Goal: Information Seeking & Learning: Learn about a topic

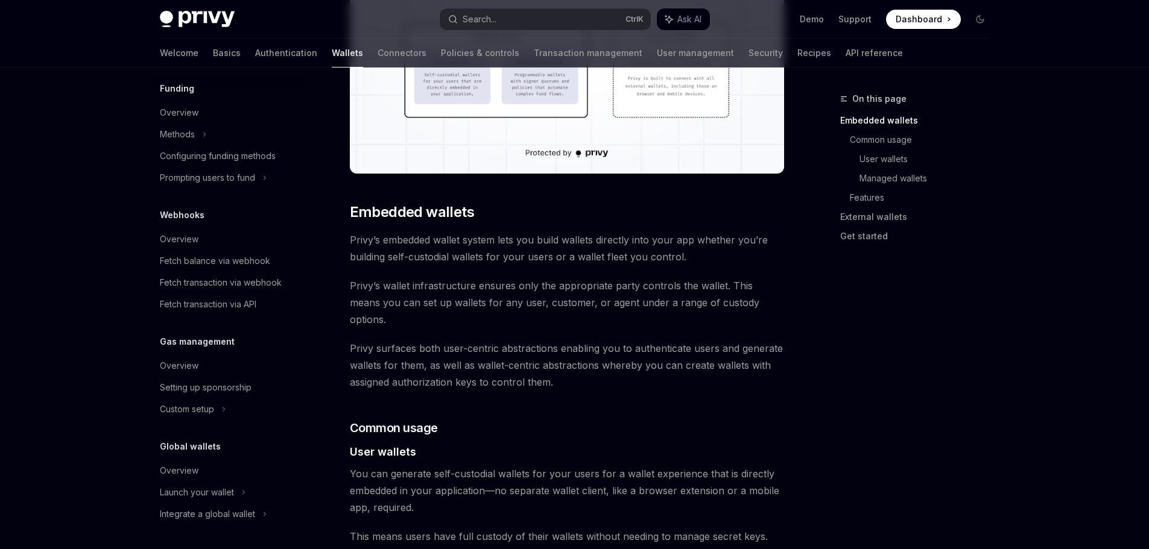
scroll to position [603, 0]
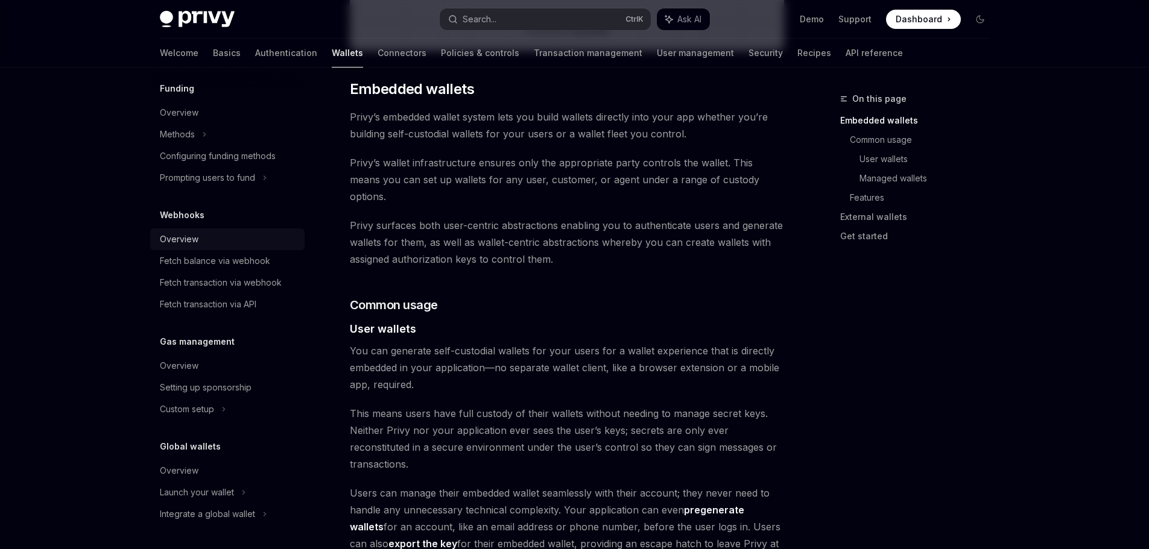
click at [185, 242] on div "Overview" at bounding box center [179, 239] width 39 height 14
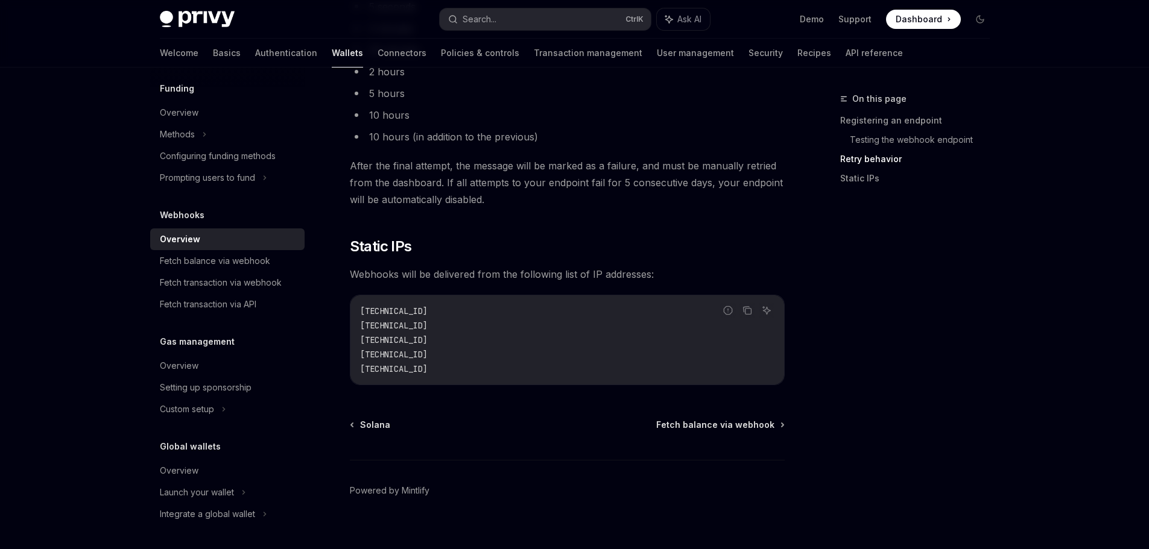
scroll to position [1161, 0]
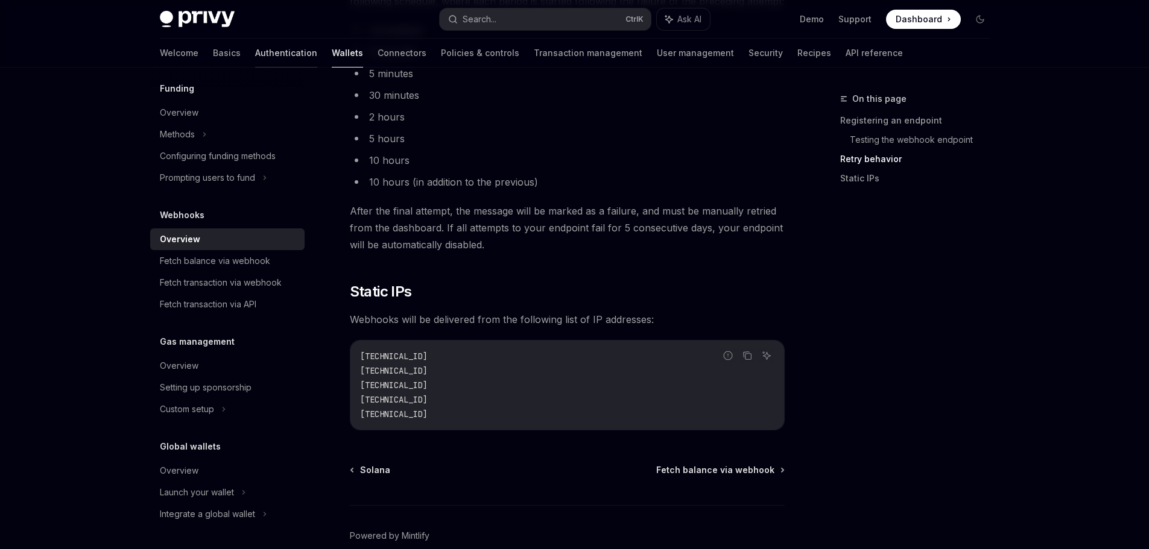
click at [255, 60] on link "Authentication" at bounding box center [286, 53] width 62 height 29
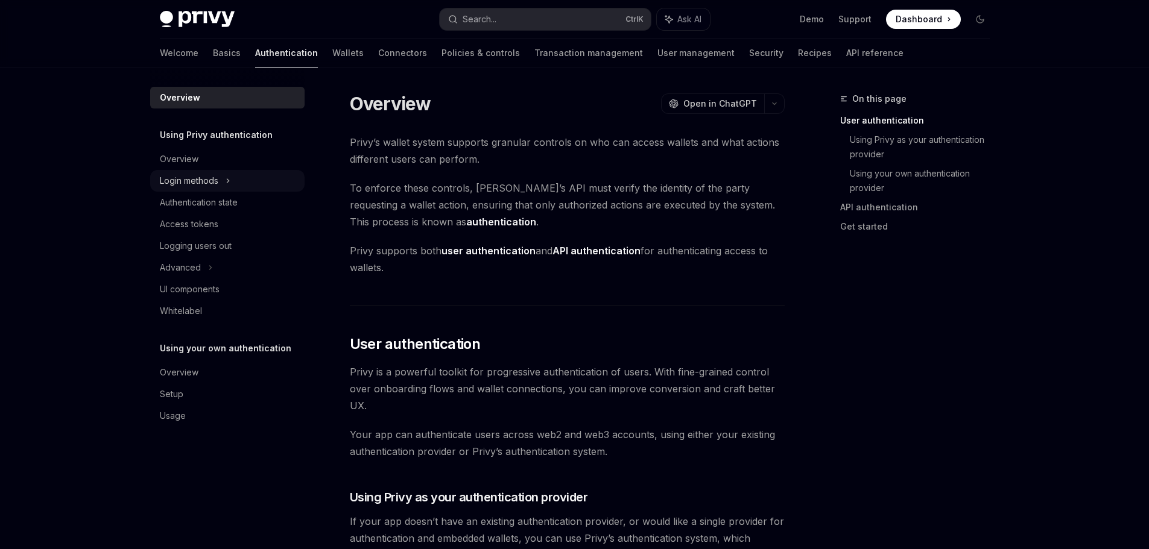
click at [229, 181] on icon at bounding box center [228, 181] width 2 height 4
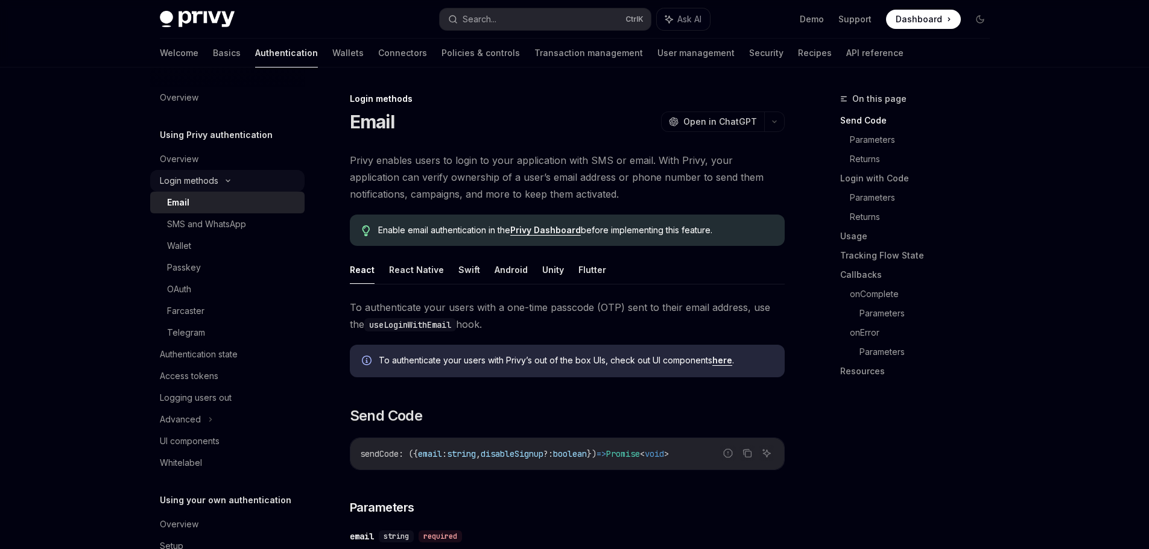
click at [229, 181] on icon at bounding box center [228, 181] width 4 height 2
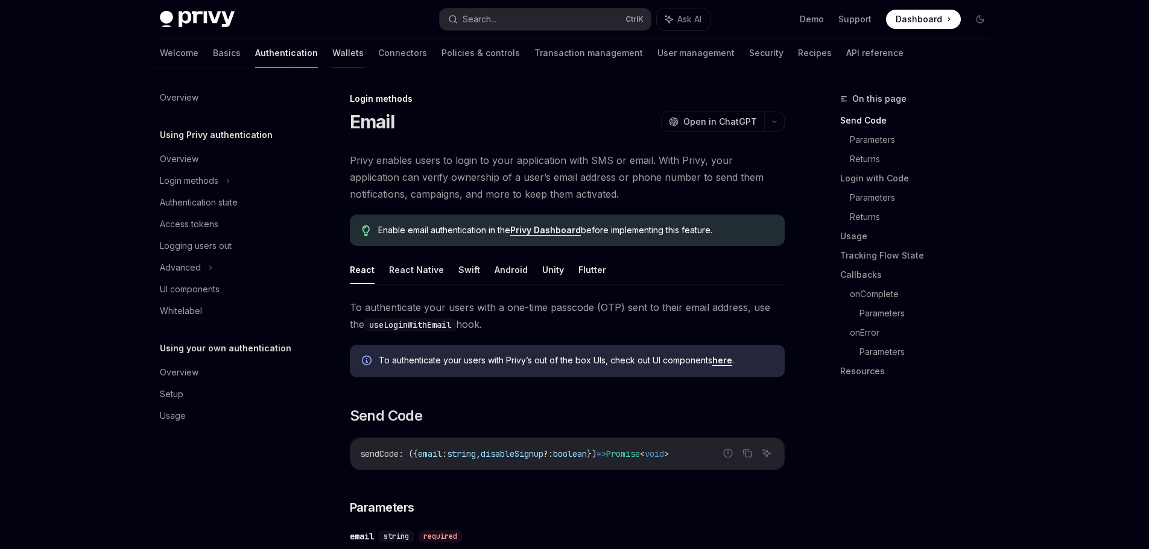
click at [332, 56] on link "Wallets" at bounding box center [347, 53] width 31 height 29
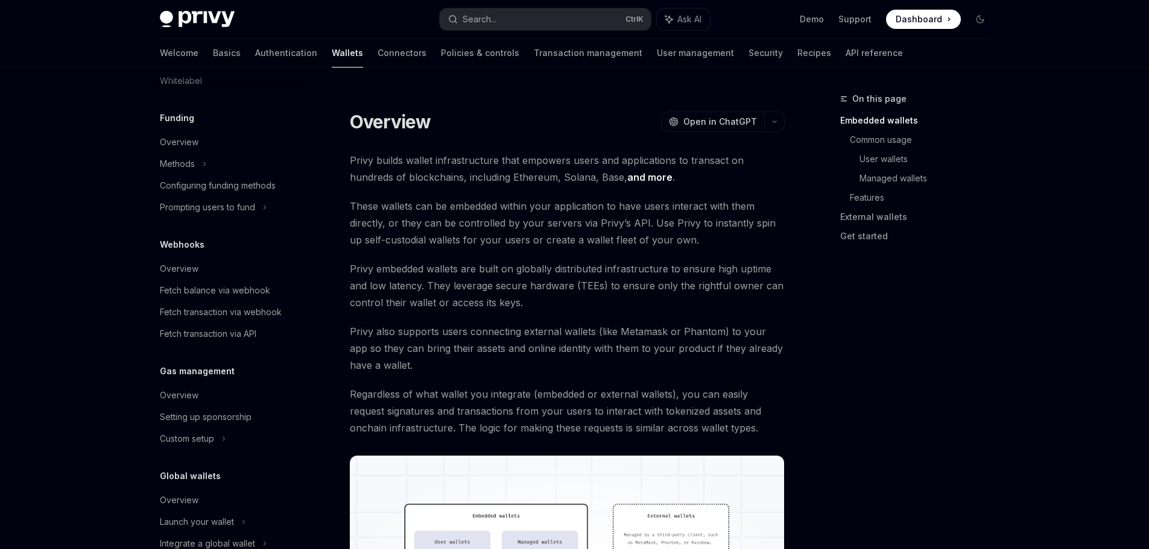
scroll to position [482, 0]
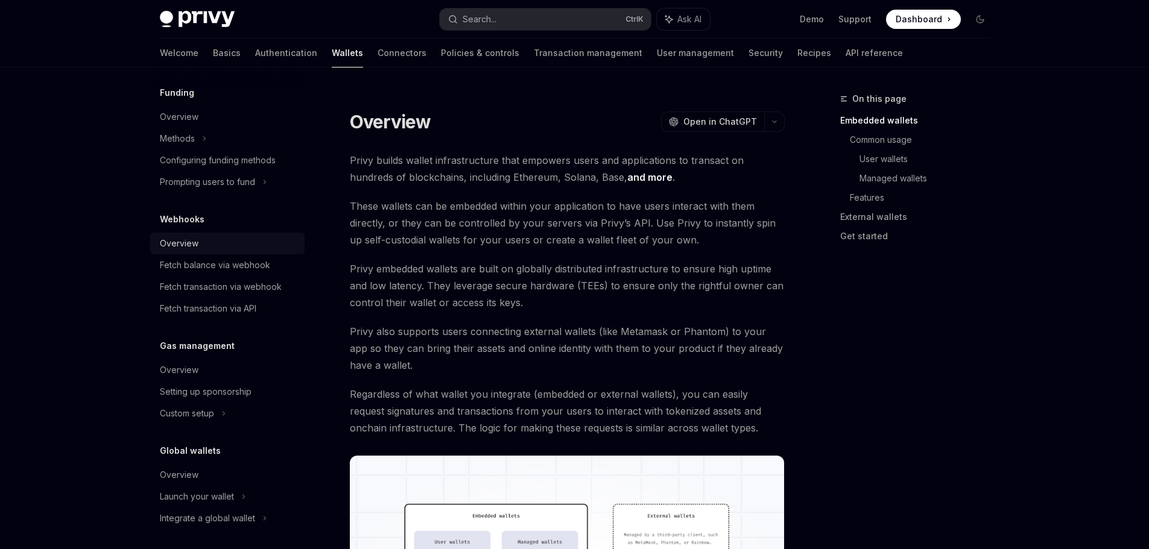
click at [183, 241] on div "Overview" at bounding box center [179, 243] width 39 height 14
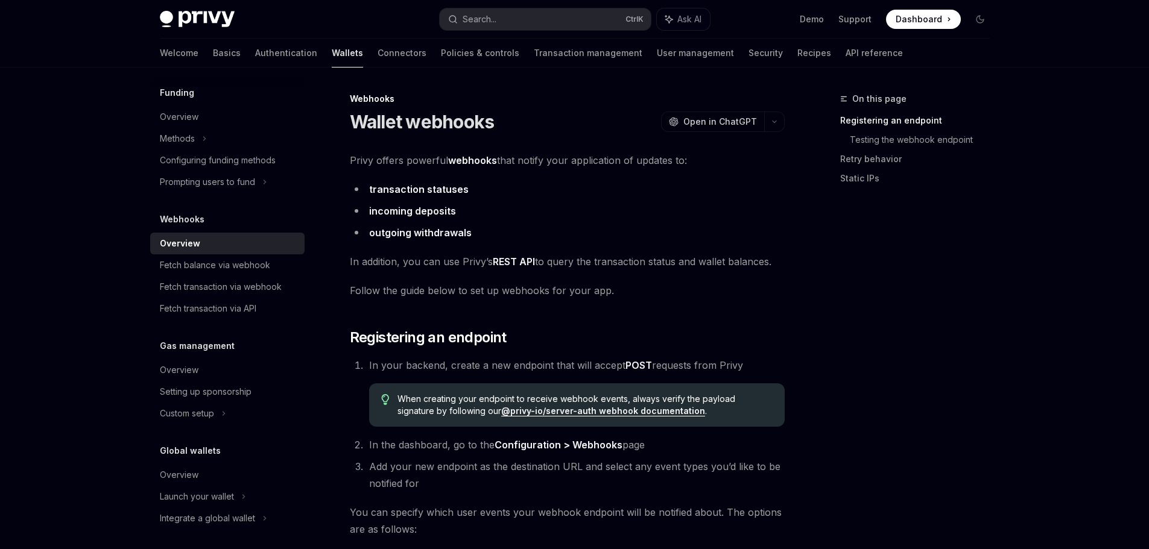
scroll to position [453, 0]
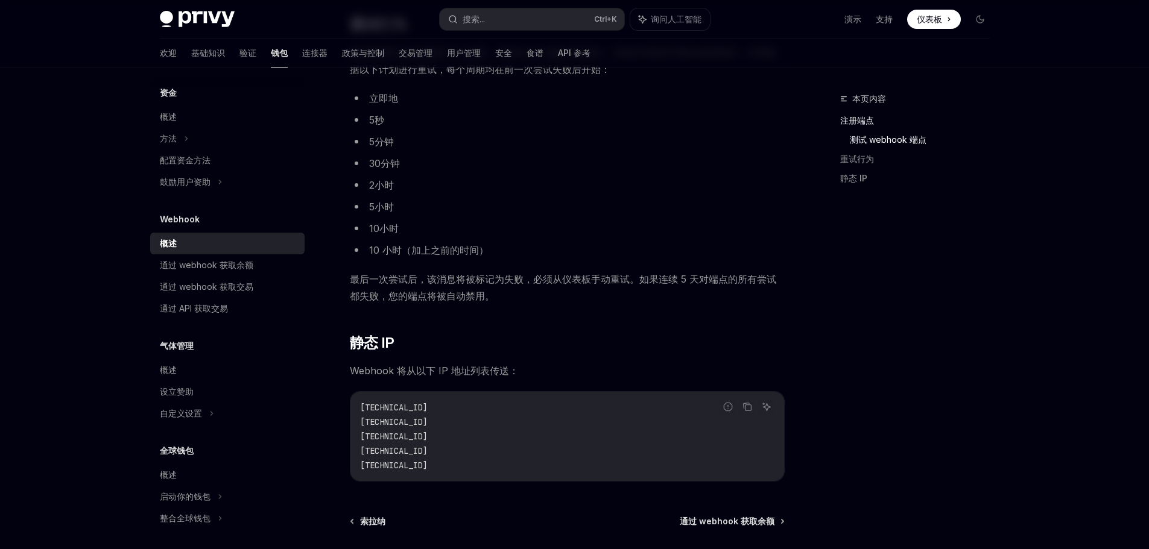
scroll to position [965, 0]
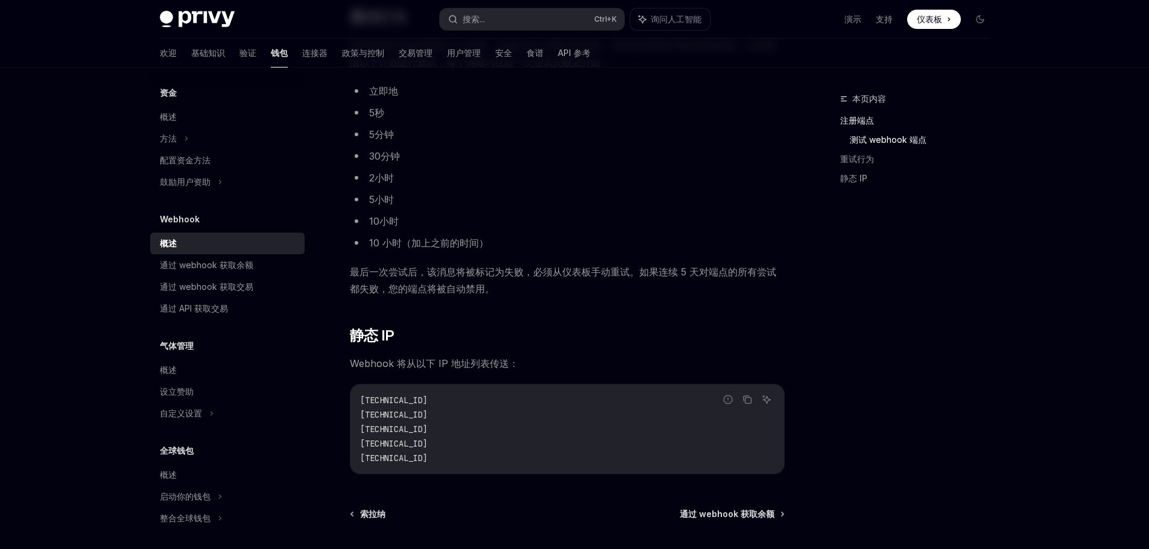
drag, startPoint x: 221, startPoint y: 52, endPoint x: 229, endPoint y: 52, distance: 7.2
click at [239, 52] on font "验证" at bounding box center [247, 53] width 17 height 10
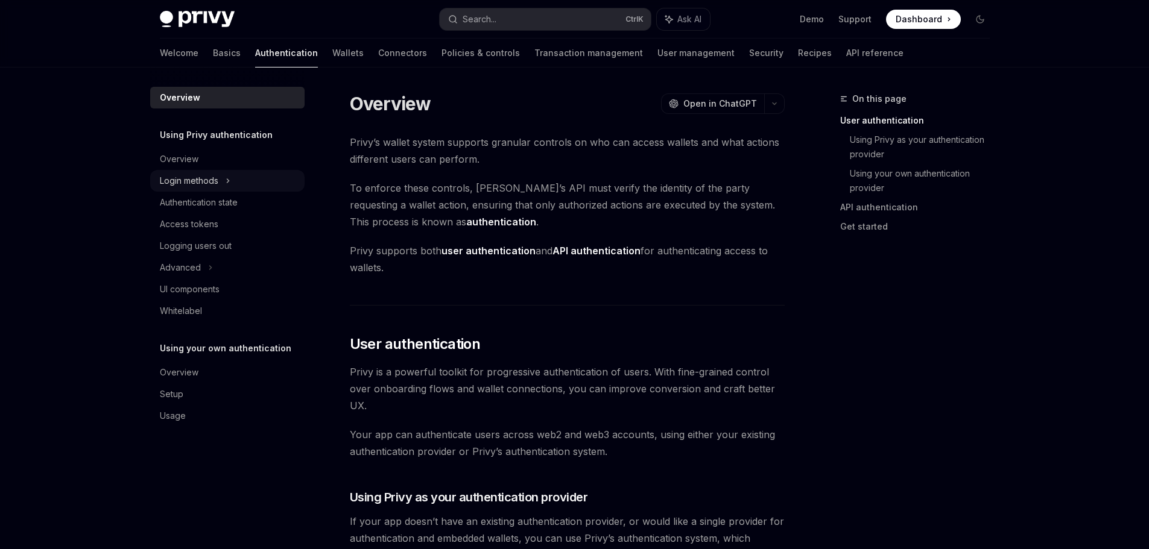
click at [262, 180] on div "Login methods" at bounding box center [227, 181] width 154 height 22
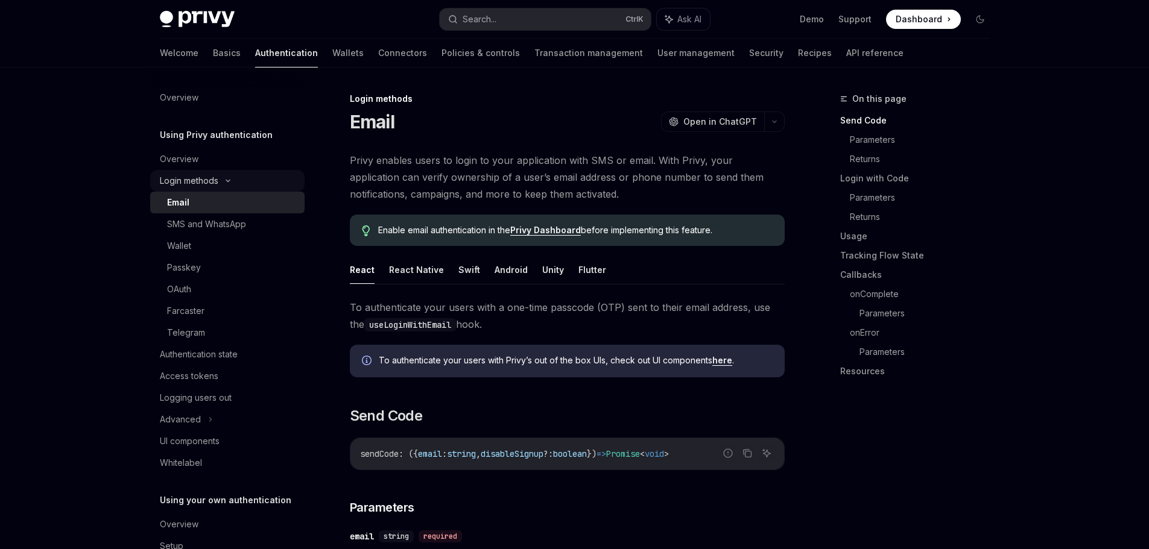
click at [262, 180] on div "Login methods" at bounding box center [227, 181] width 154 height 22
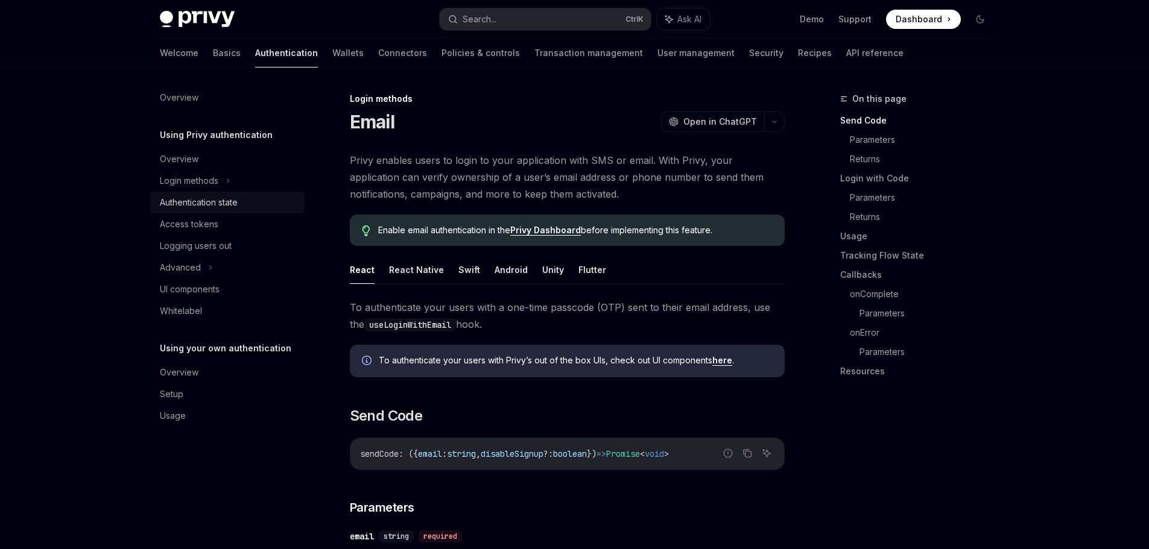
click at [257, 197] on div "Authentication state" at bounding box center [228, 202] width 137 height 14
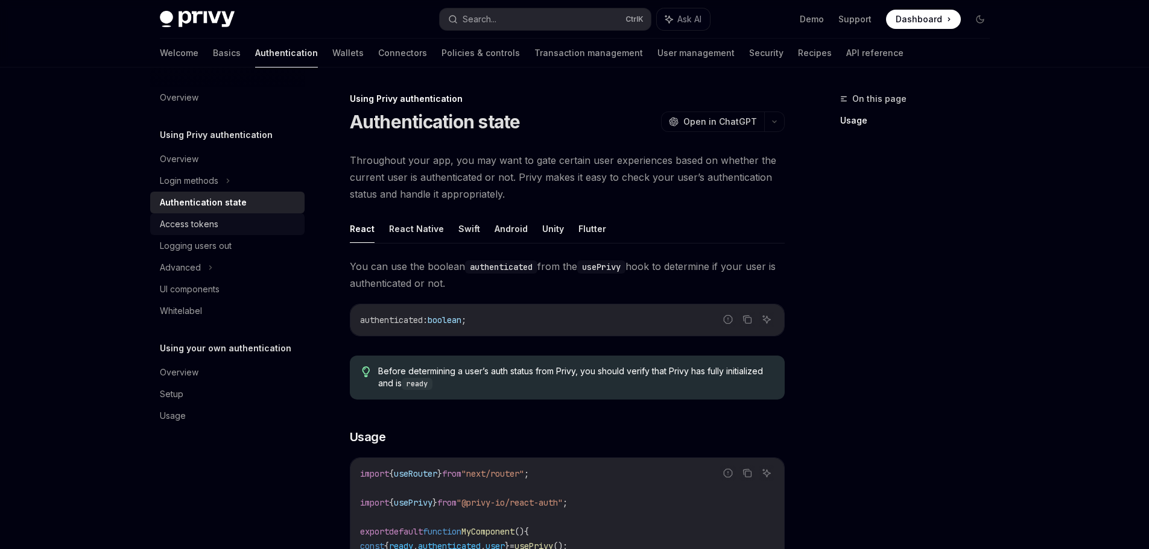
click at [227, 233] on link "Access tokens" at bounding box center [227, 224] width 154 height 22
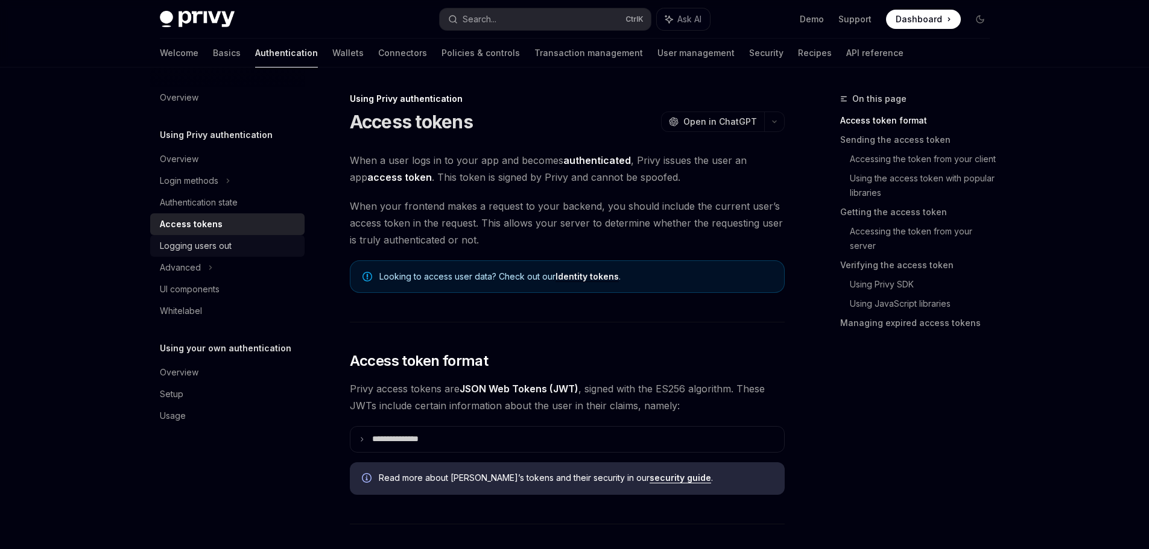
click at [267, 251] on div "Logging users out" at bounding box center [228, 246] width 137 height 14
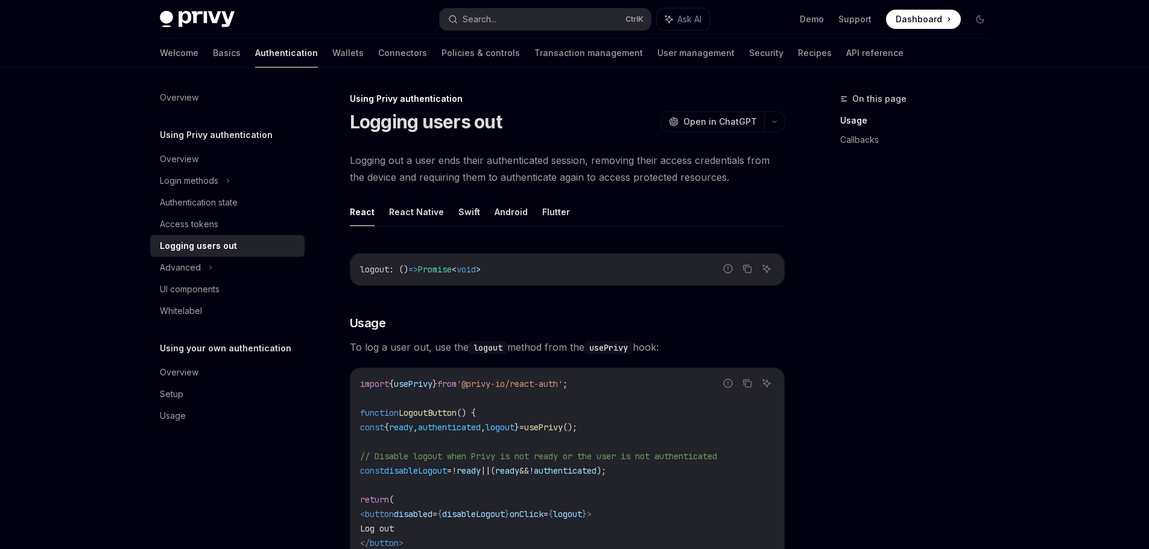
scroll to position [181, 0]
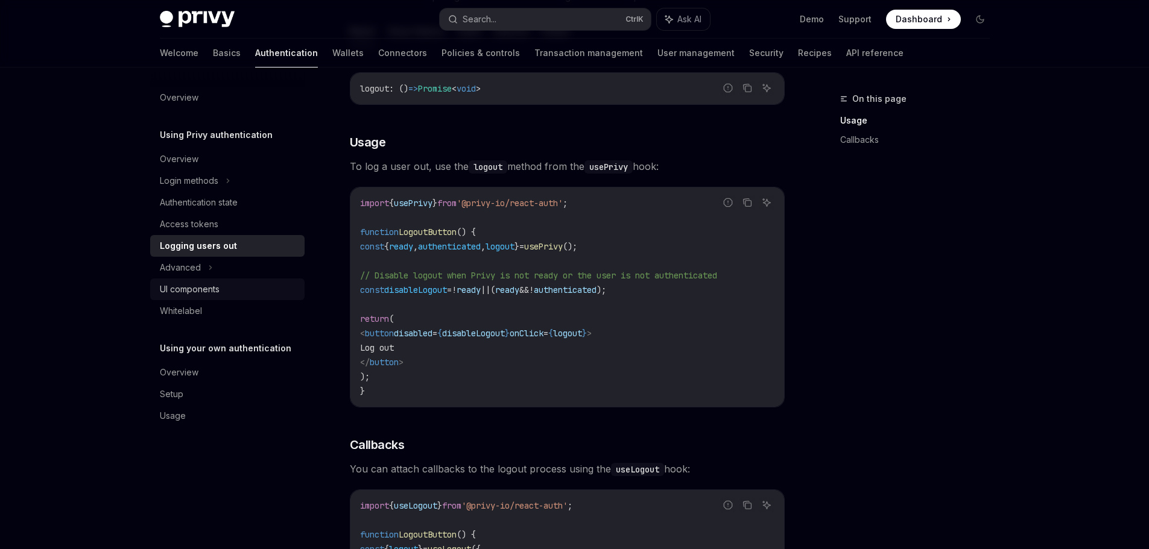
click at [223, 288] on div "UI components" at bounding box center [228, 289] width 137 height 14
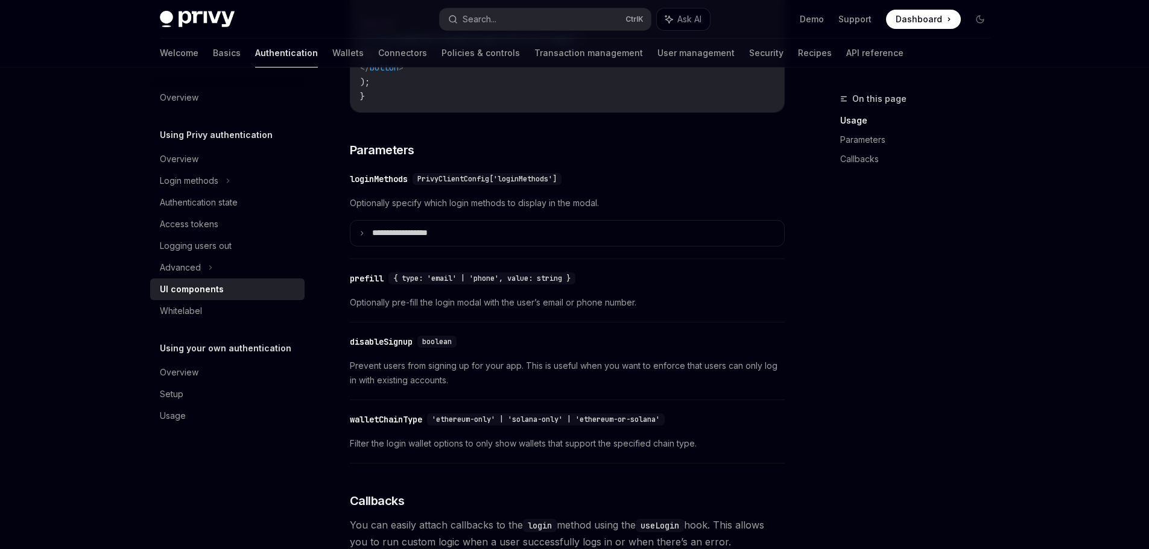
scroll to position [1025, 0]
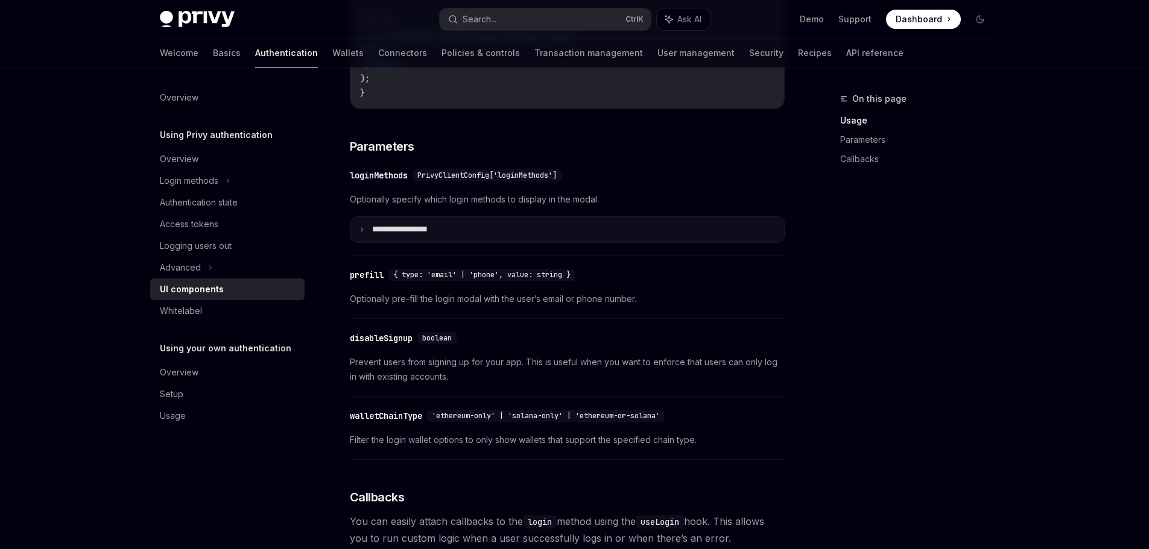
click at [406, 242] on summary "**********" at bounding box center [567, 229] width 434 height 25
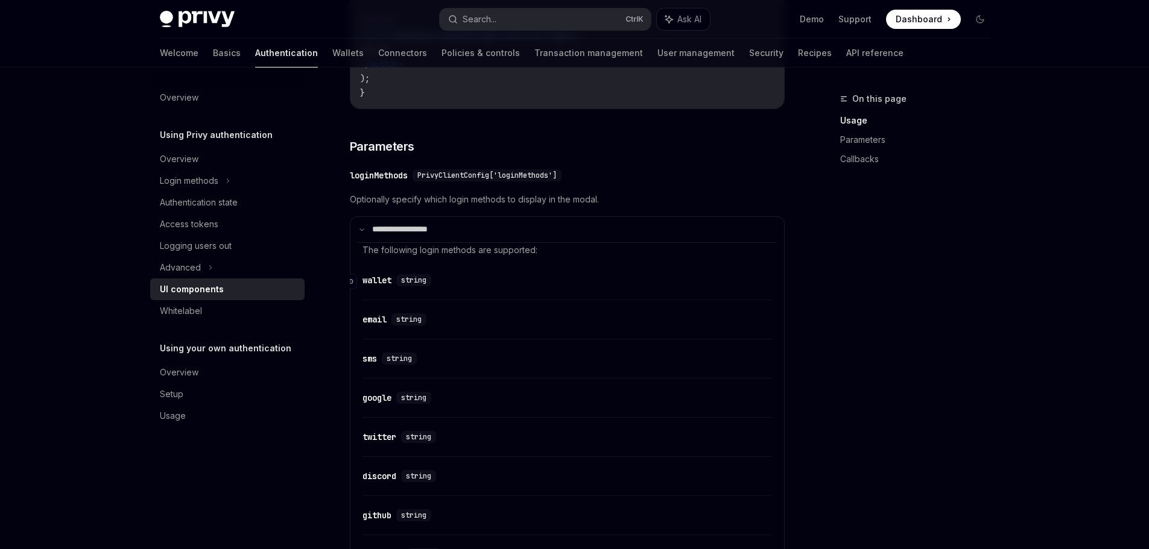
click at [358, 288] on link "​" at bounding box center [352, 282] width 21 height 24
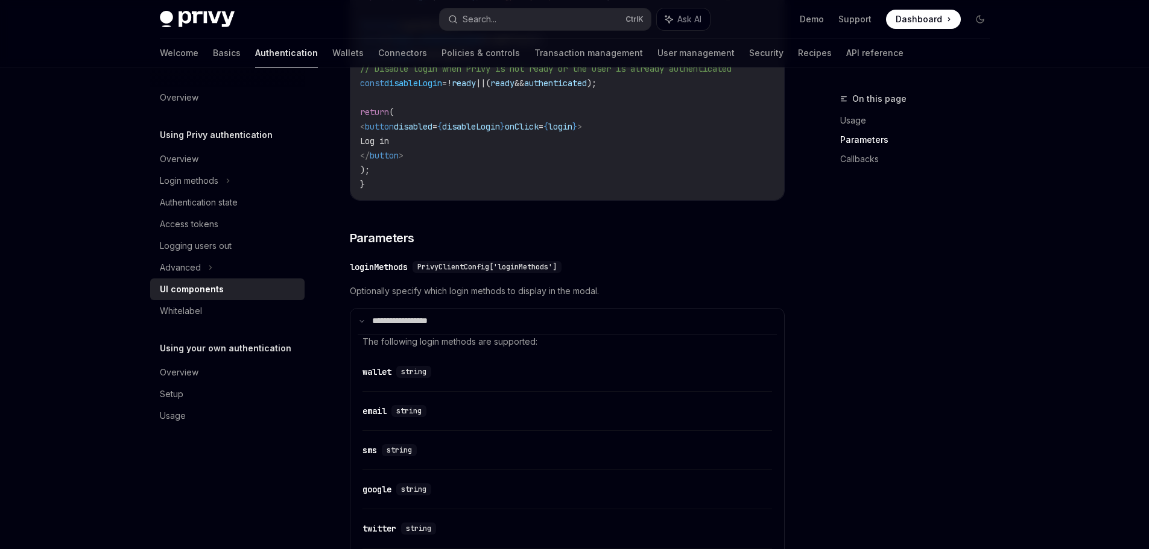
scroll to position [927, 0]
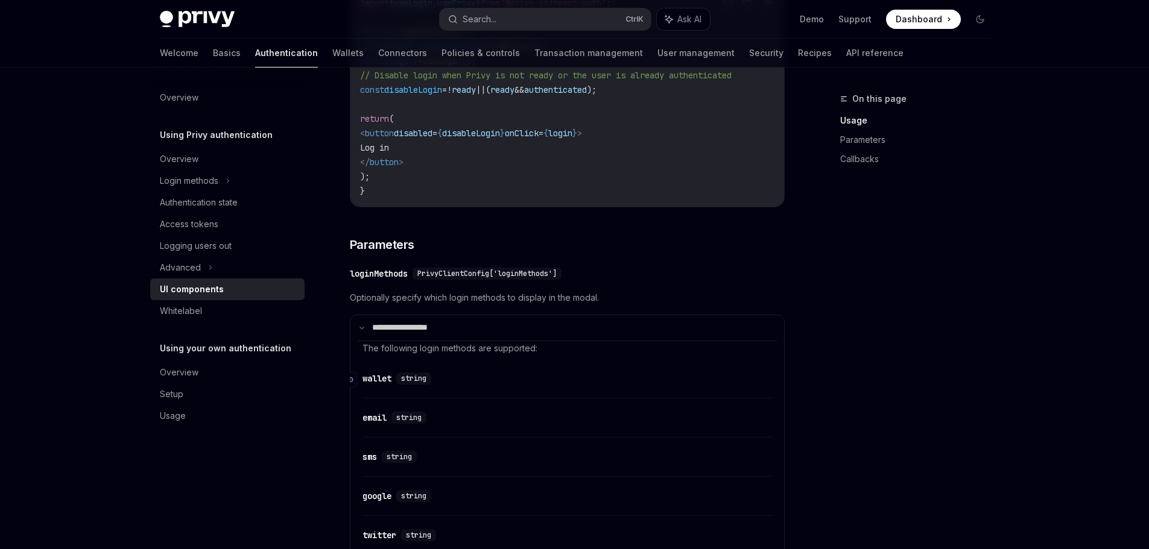
click at [383, 384] on div "wallet" at bounding box center [376, 379] width 29 height 12
click at [379, 385] on div "wallet" at bounding box center [376, 379] width 29 height 12
click at [353, 387] on div "Navigate to header" at bounding box center [349, 380] width 14 height 14
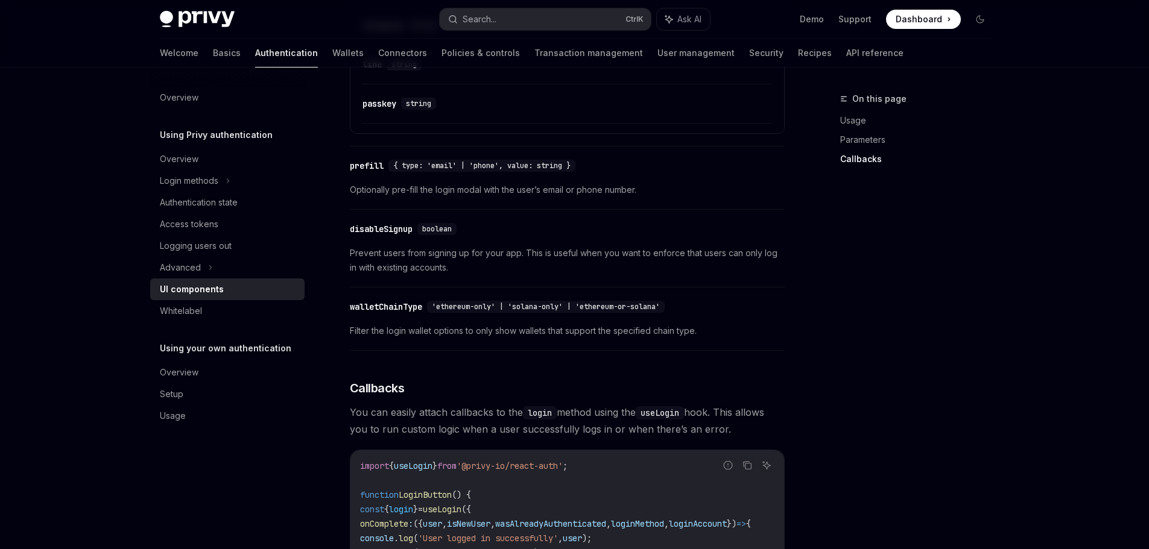
scroll to position [1831, 0]
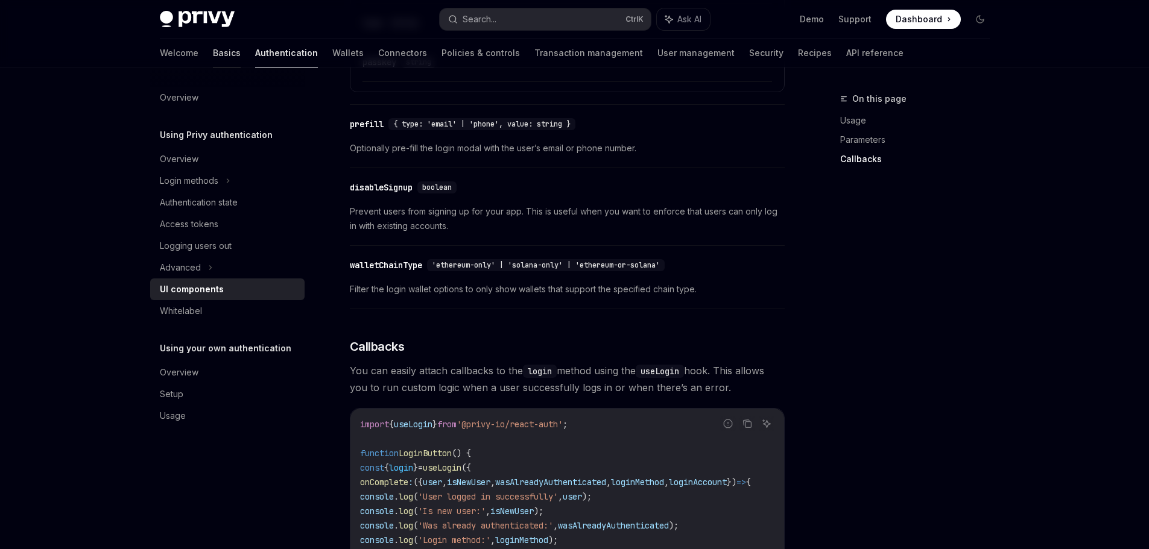
click at [213, 54] on link "Basics" at bounding box center [227, 53] width 28 height 29
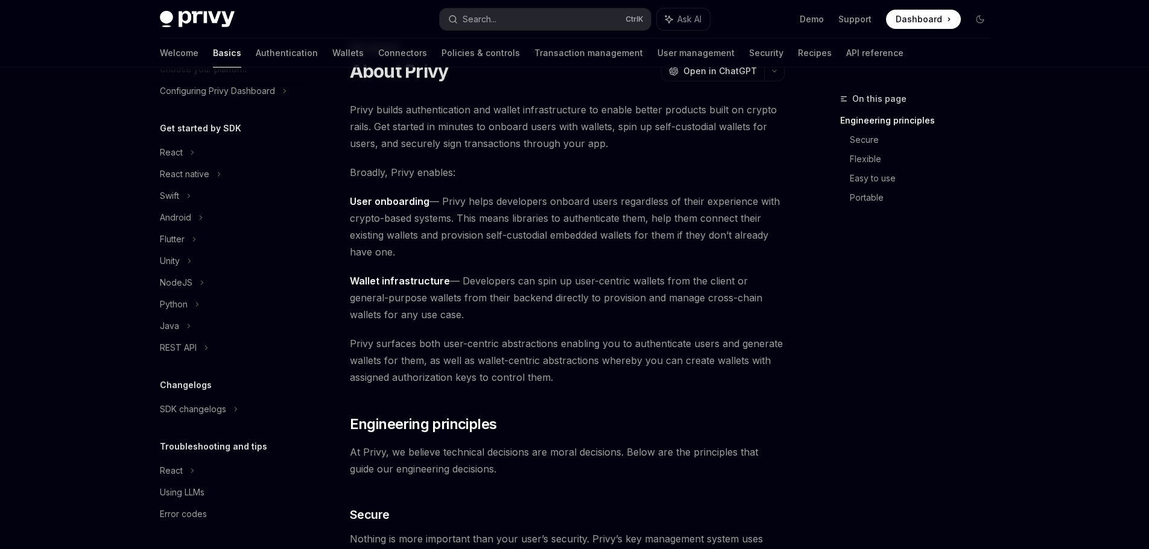
scroll to position [60, 0]
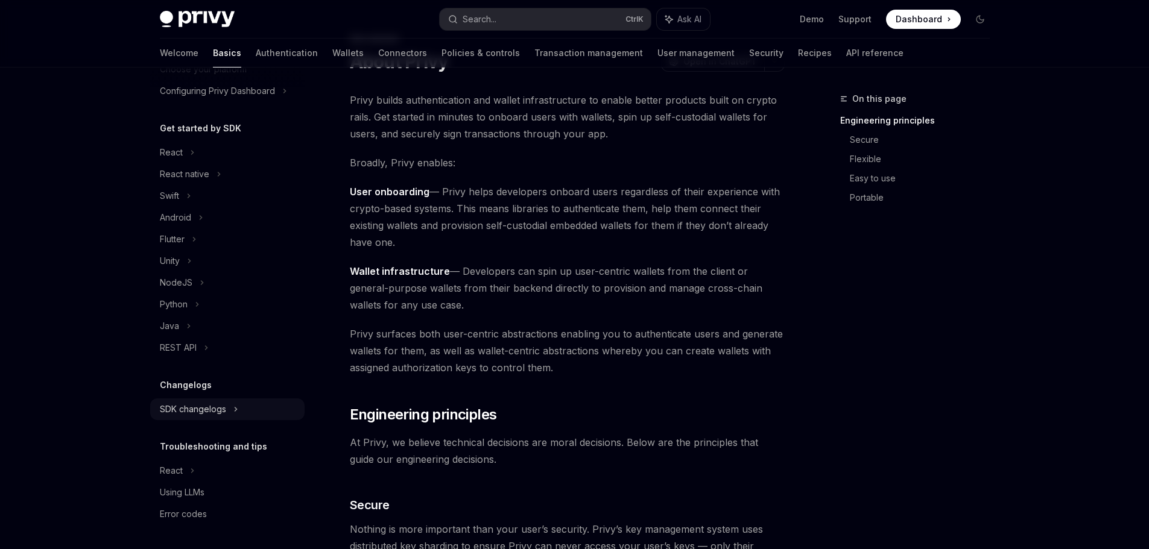
click at [237, 414] on icon at bounding box center [235, 409] width 5 height 14
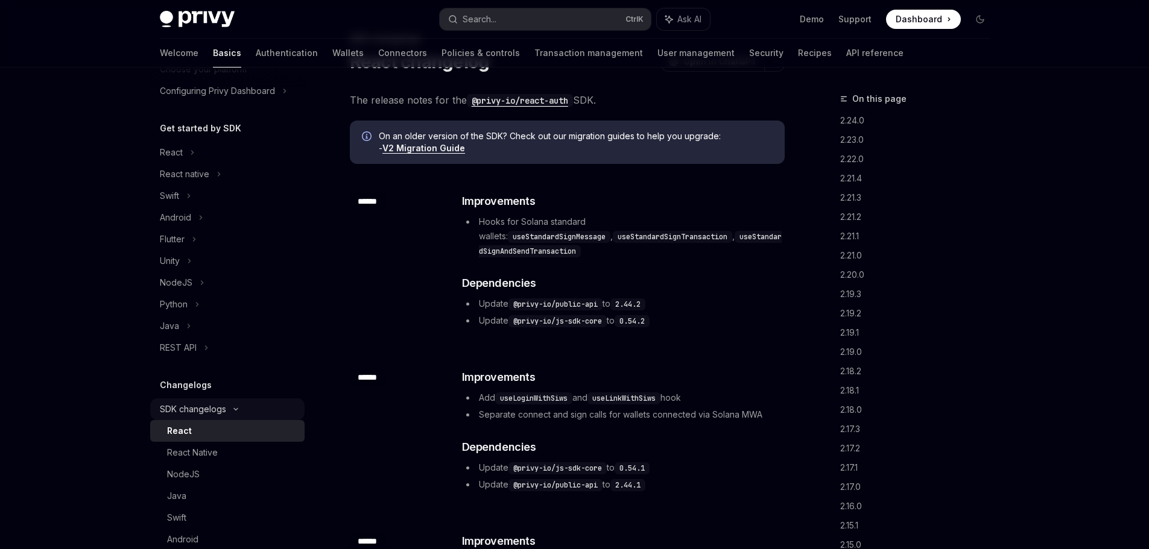
click at [239, 411] on icon at bounding box center [236, 409] width 14 height 5
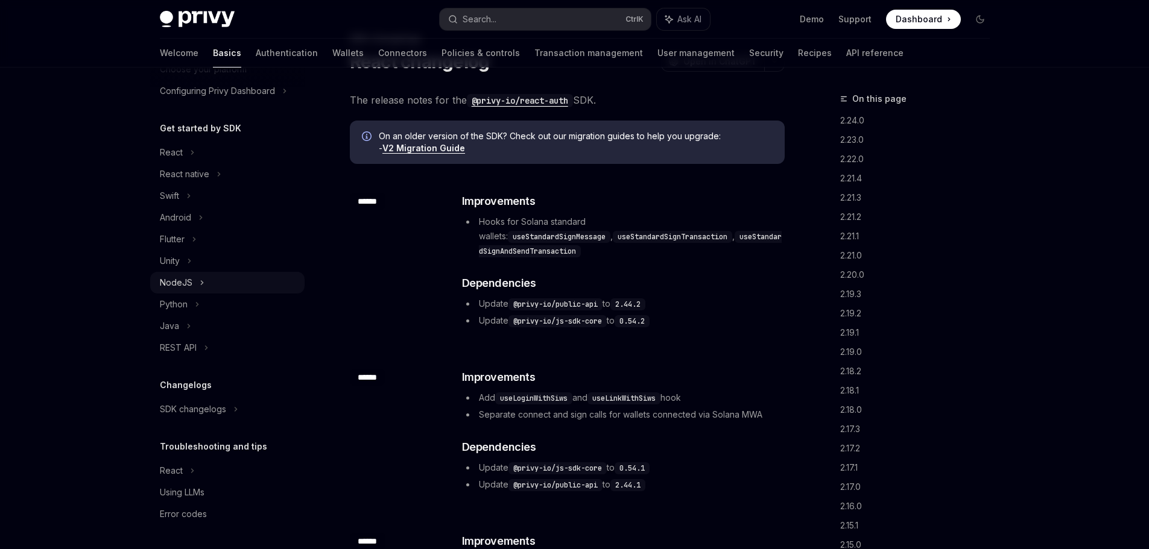
click at [204, 282] on div "NodeJS" at bounding box center [227, 283] width 154 height 22
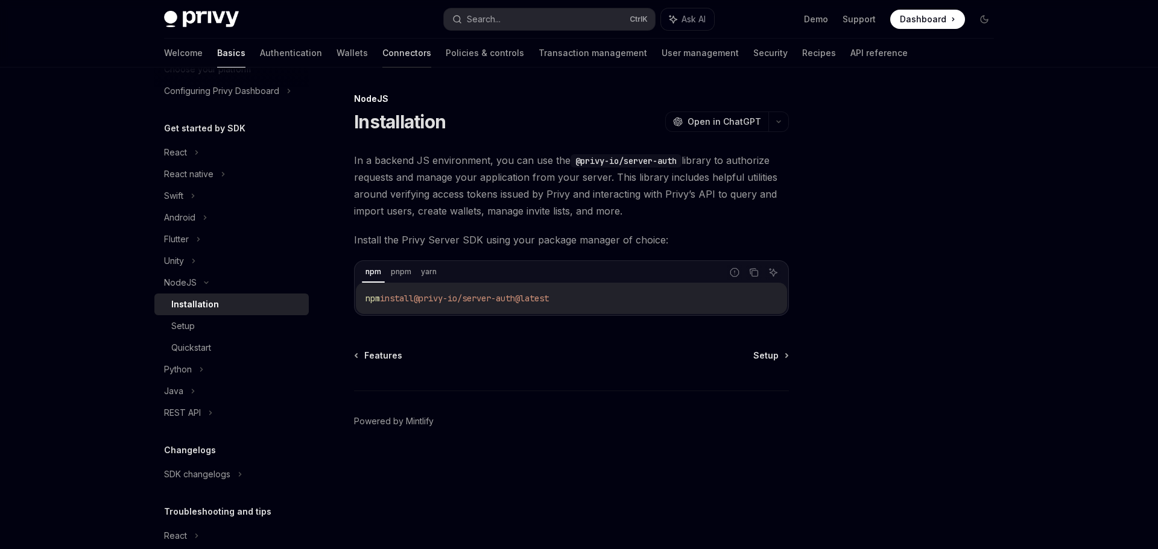
click at [382, 54] on link "Connectors" at bounding box center [406, 53] width 49 height 29
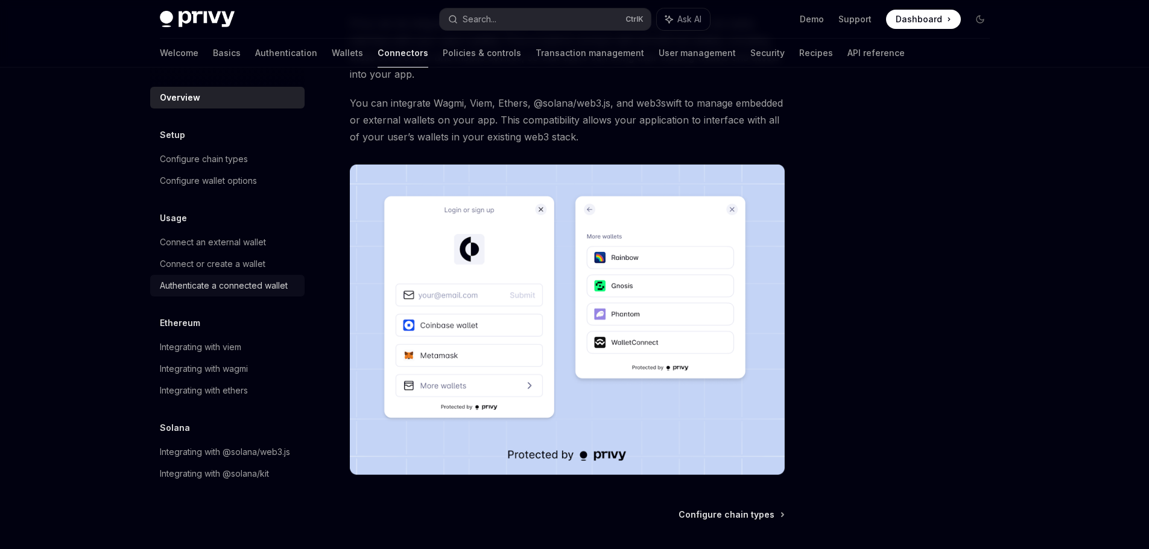
scroll to position [121, 0]
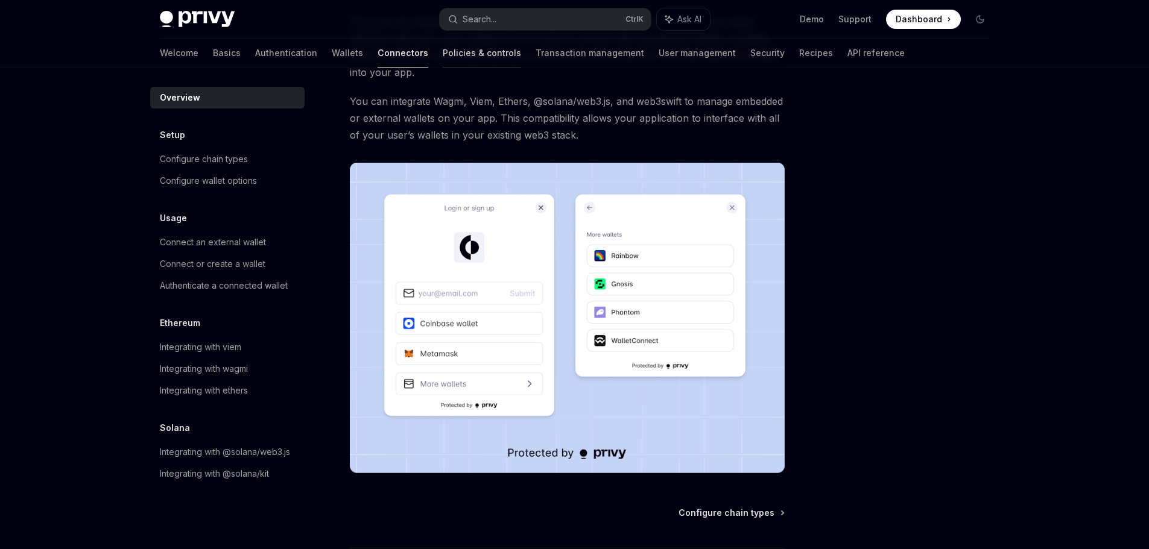
click at [443, 50] on link "Policies & controls" at bounding box center [482, 53] width 78 height 29
type textarea "*"
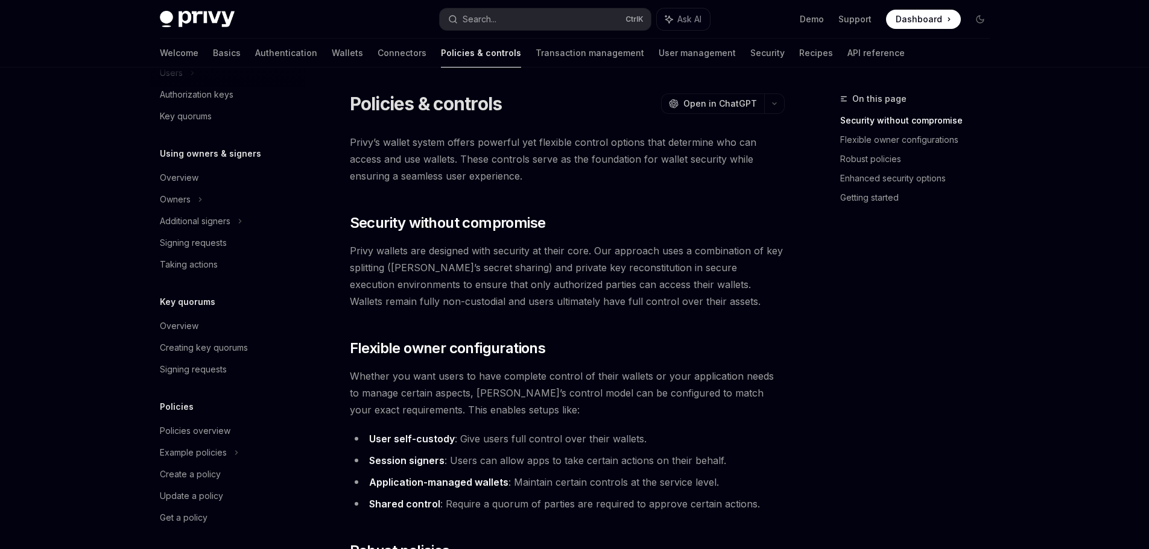
scroll to position [300, 0]
